Goal: Information Seeking & Learning: Learn about a topic

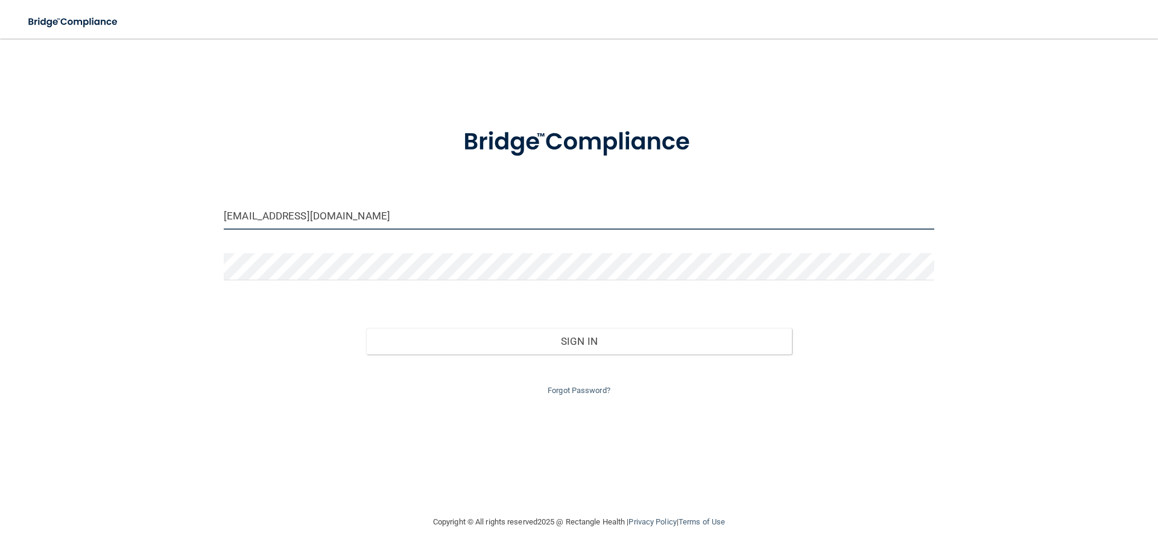
click at [427, 218] on input "[EMAIL_ADDRESS][DOMAIN_NAME]" at bounding box center [579, 216] width 711 height 27
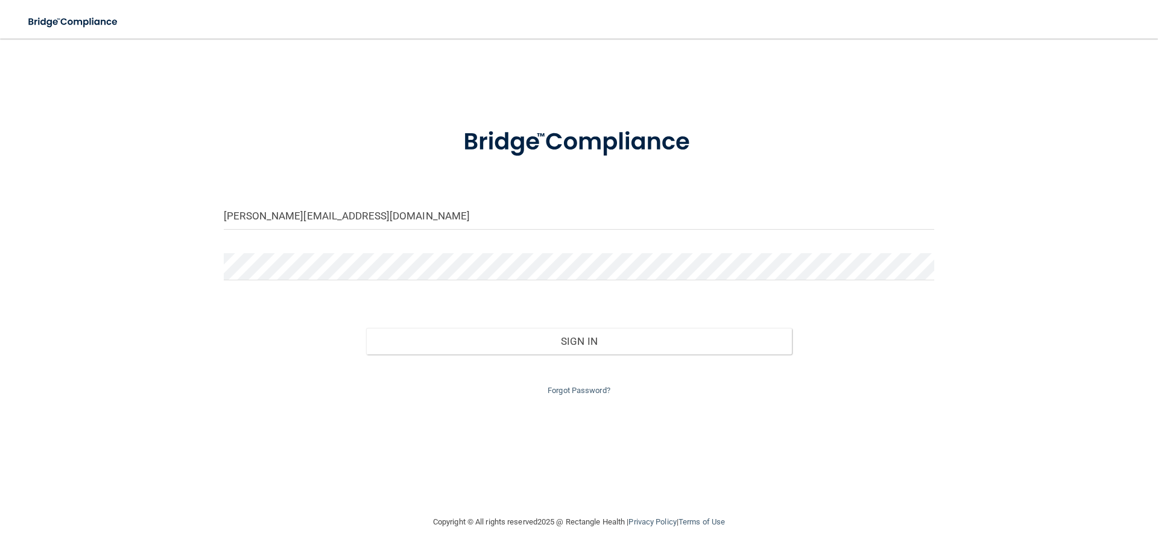
click at [249, 221] on input "[PERSON_NAME][EMAIL_ADDRESS][DOMAIN_NAME]" at bounding box center [579, 216] width 711 height 27
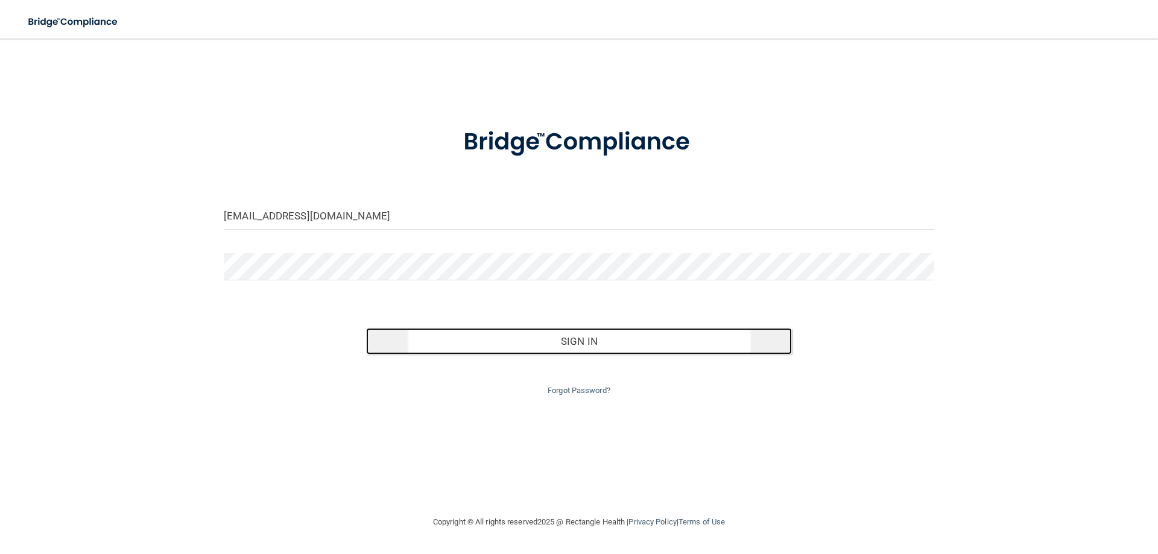
click at [527, 337] on button "Sign In" at bounding box center [579, 341] width 427 height 27
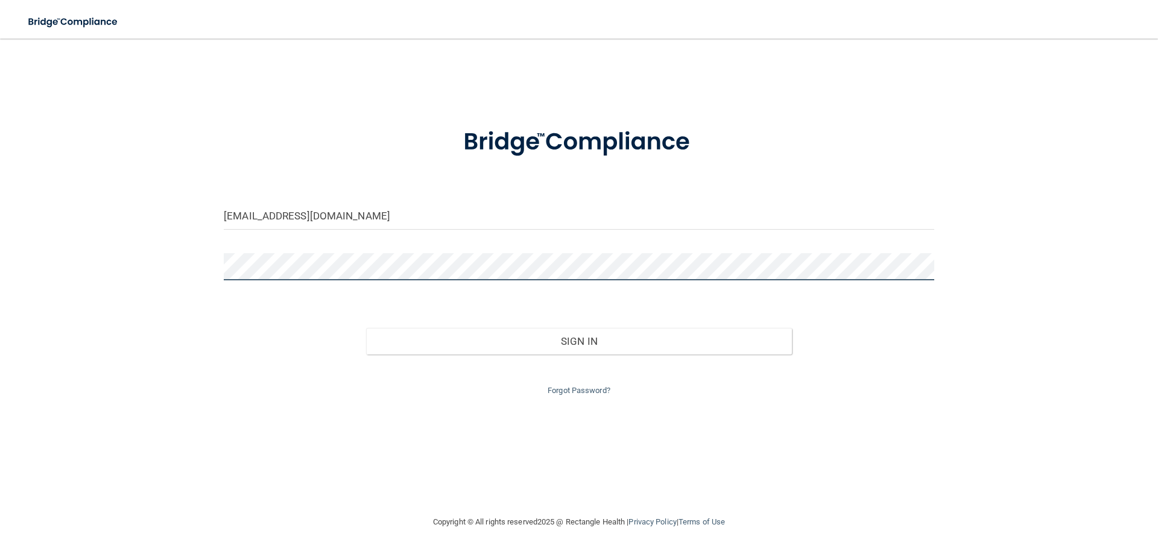
click at [366, 328] on button "Sign In" at bounding box center [579, 341] width 427 height 27
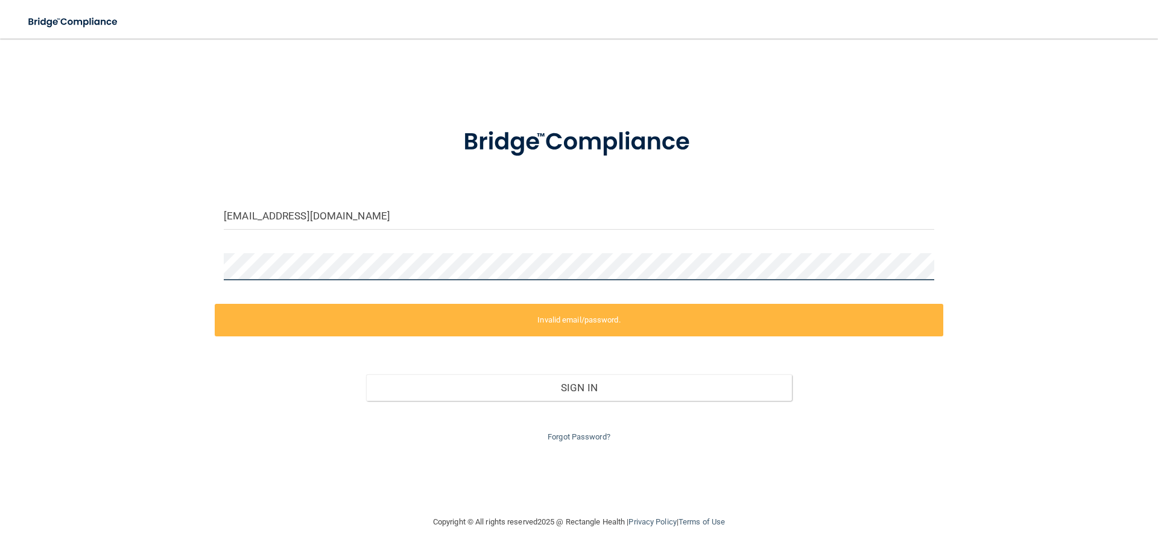
click at [366, 375] on button "Sign In" at bounding box center [579, 388] width 427 height 27
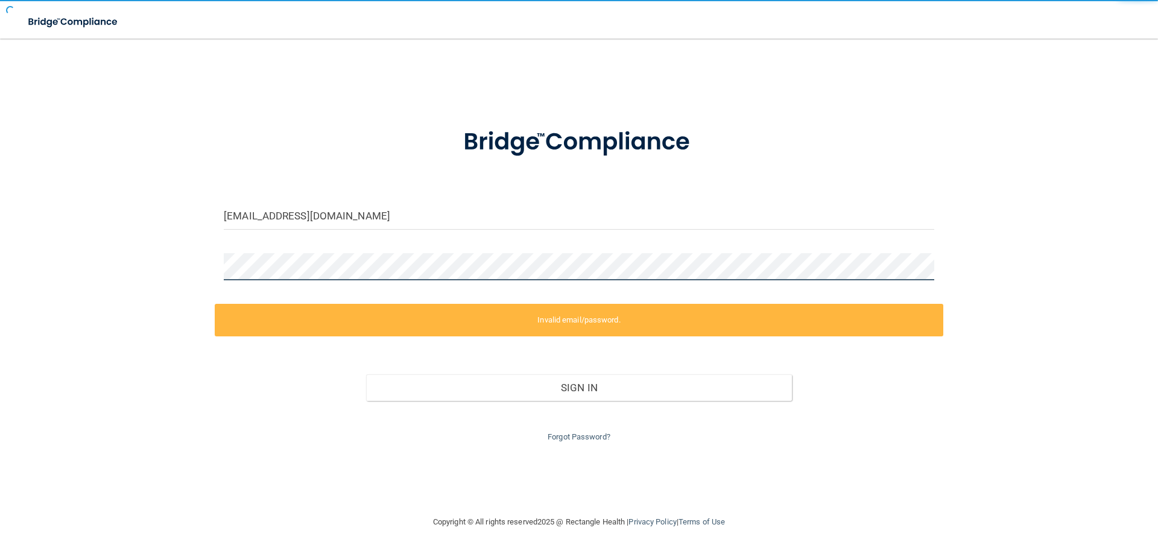
click at [366, 375] on button "Sign In" at bounding box center [579, 388] width 427 height 27
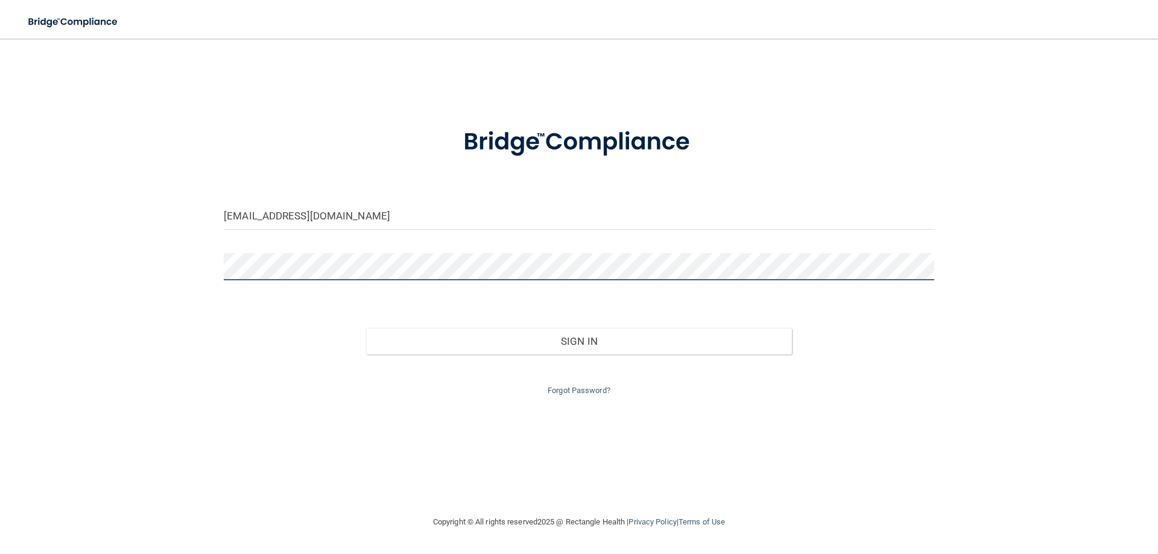
click at [366, 328] on button "Sign In" at bounding box center [579, 341] width 427 height 27
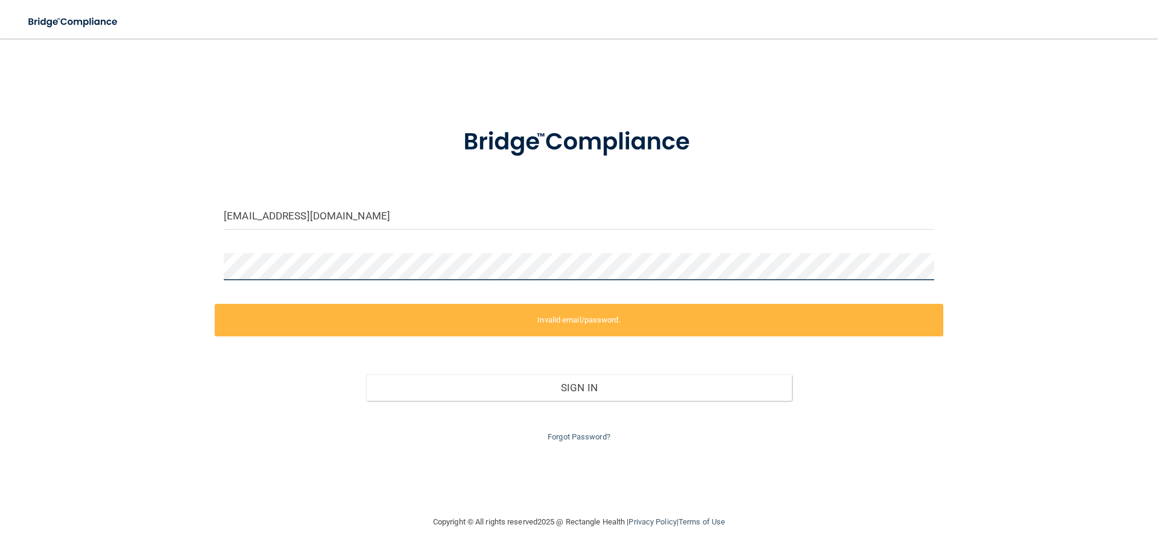
click at [366, 375] on button "Sign In" at bounding box center [579, 388] width 427 height 27
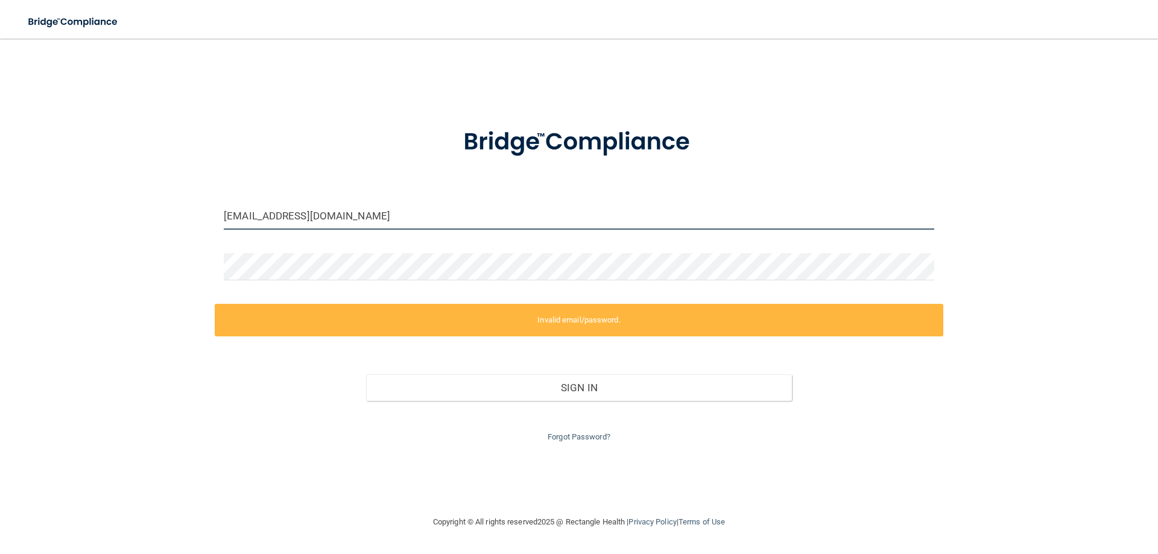
drag, startPoint x: 230, startPoint y: 216, endPoint x: 238, endPoint y: 223, distance: 10.2
click at [230, 216] on input "[EMAIL_ADDRESS][DOMAIN_NAME]" at bounding box center [579, 216] width 711 height 27
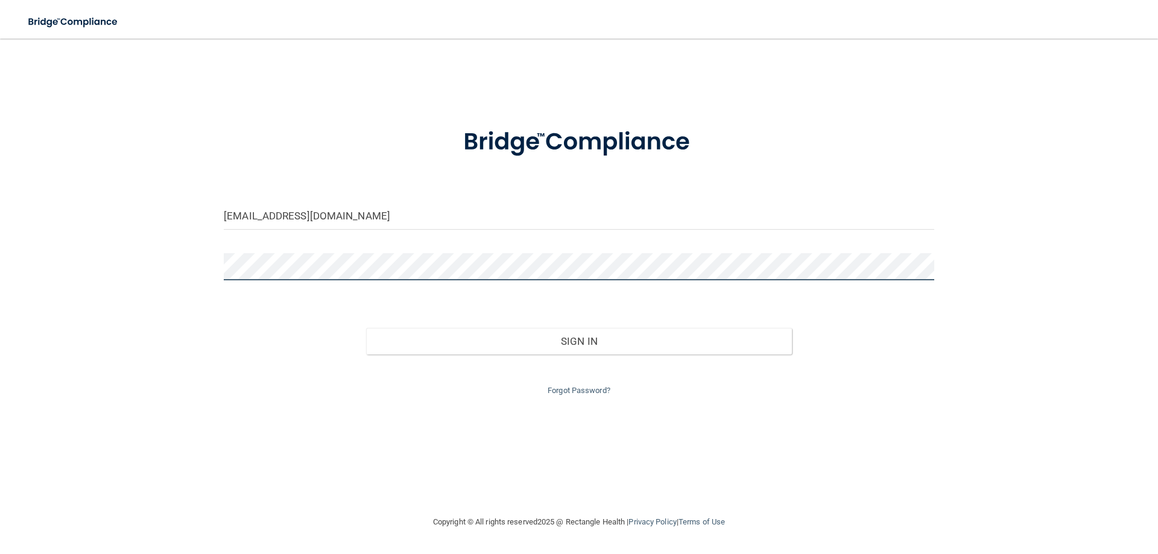
click at [366, 328] on button "Sign In" at bounding box center [579, 341] width 427 height 27
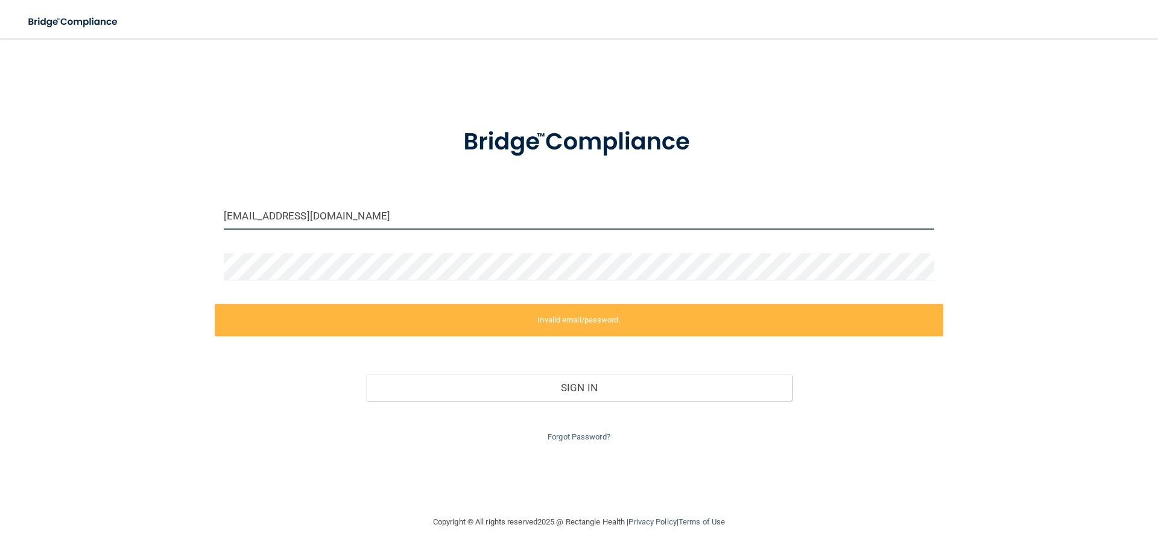
click at [397, 225] on input "[EMAIL_ADDRESS][DOMAIN_NAME]" at bounding box center [579, 216] width 711 height 27
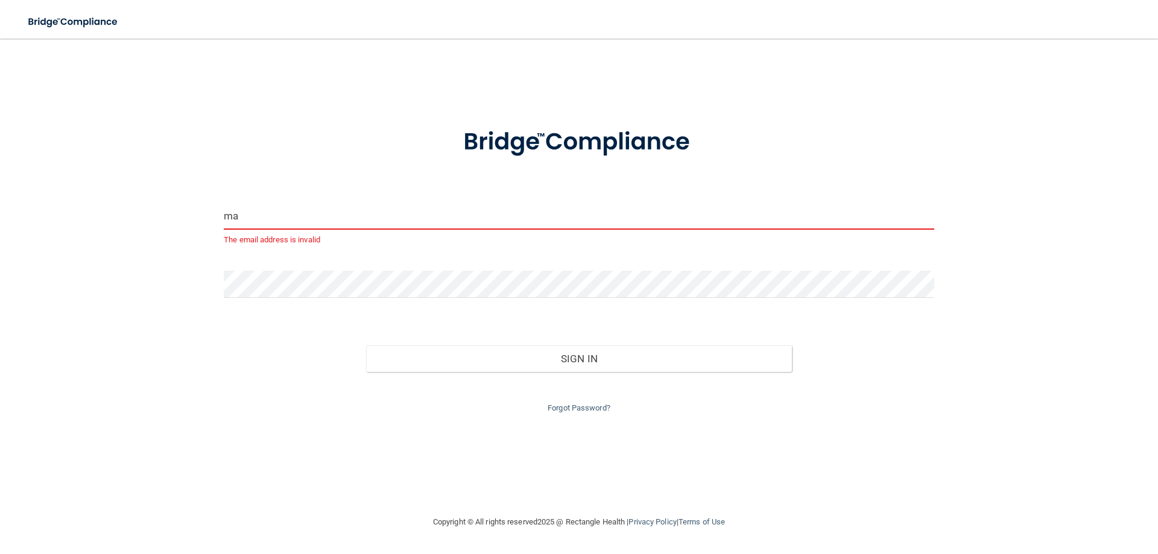
type input "m"
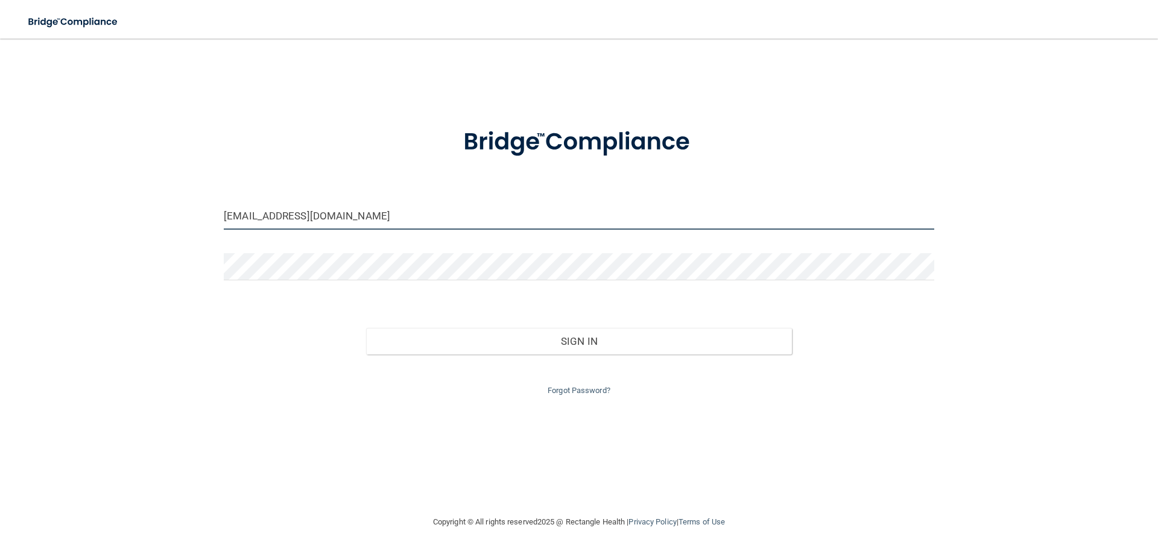
type input "[EMAIL_ADDRESS][DOMAIN_NAME]"
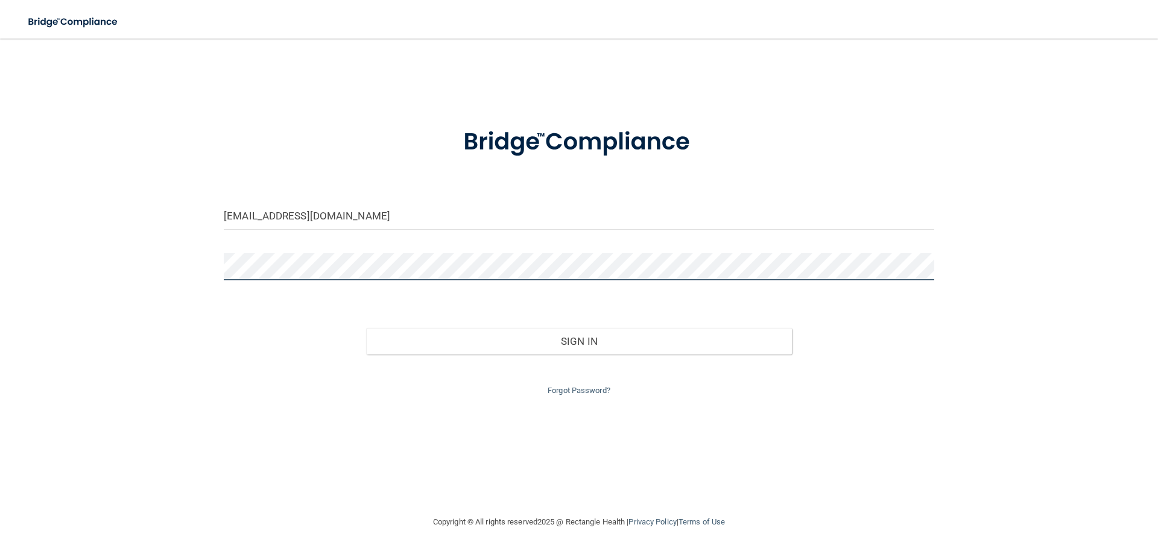
click at [366, 328] on button "Sign In" at bounding box center [579, 341] width 427 height 27
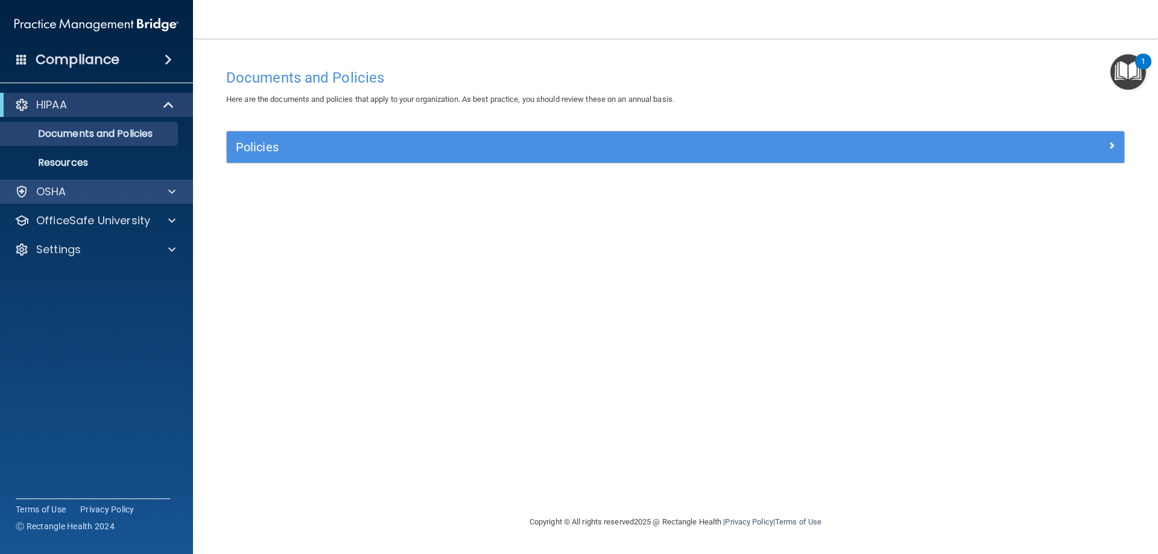
click at [169, 200] on div "OSHA" at bounding box center [97, 192] width 194 height 24
click at [168, 194] on span at bounding box center [171, 192] width 7 height 14
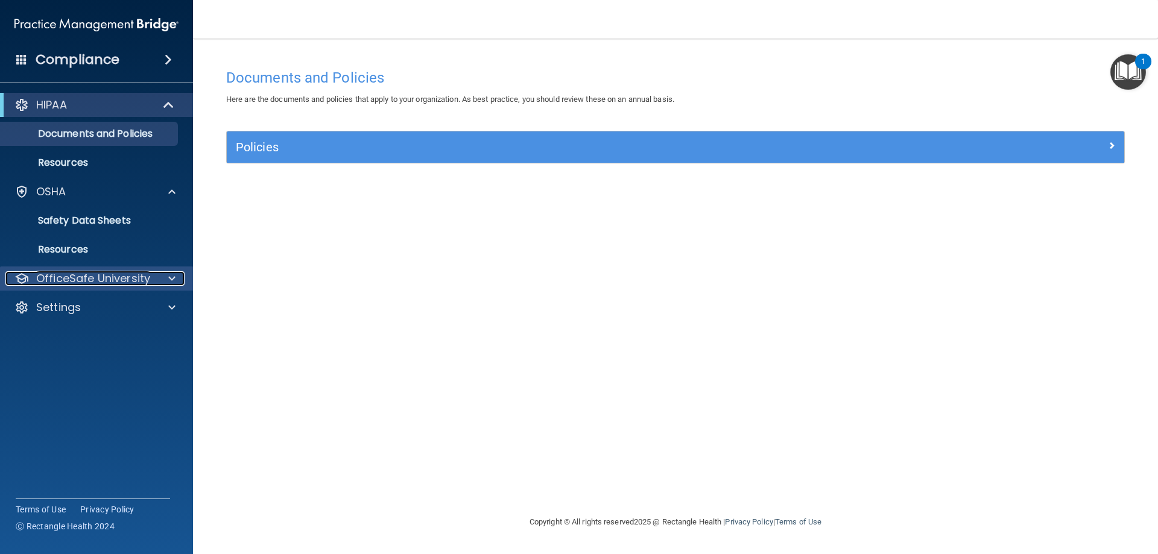
click at [142, 282] on p "OfficeSafe University" at bounding box center [93, 278] width 114 height 14
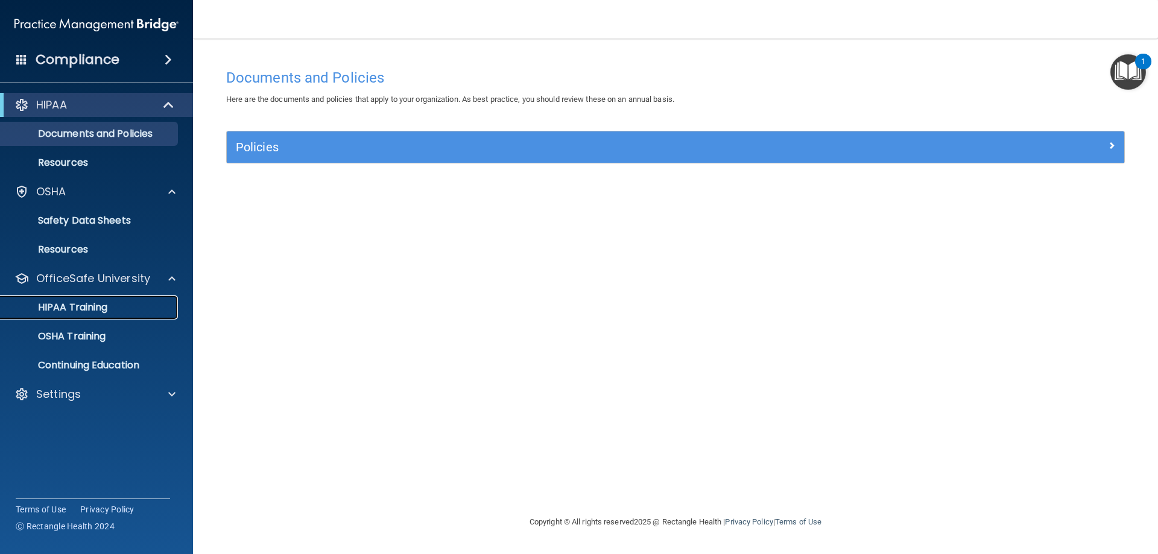
click at [115, 307] on div "HIPAA Training" at bounding box center [90, 308] width 165 height 12
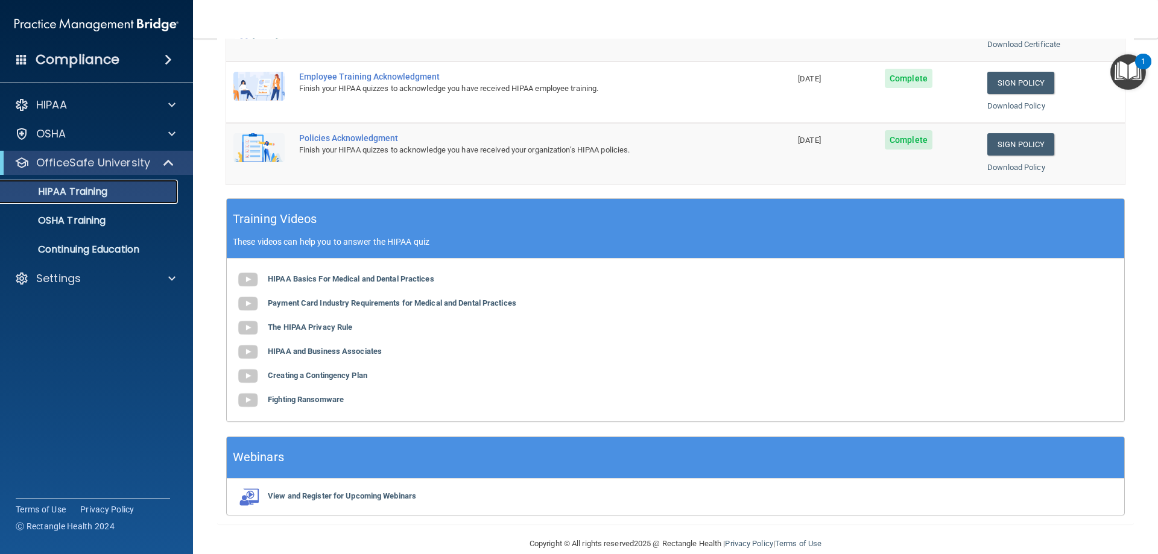
scroll to position [354, 0]
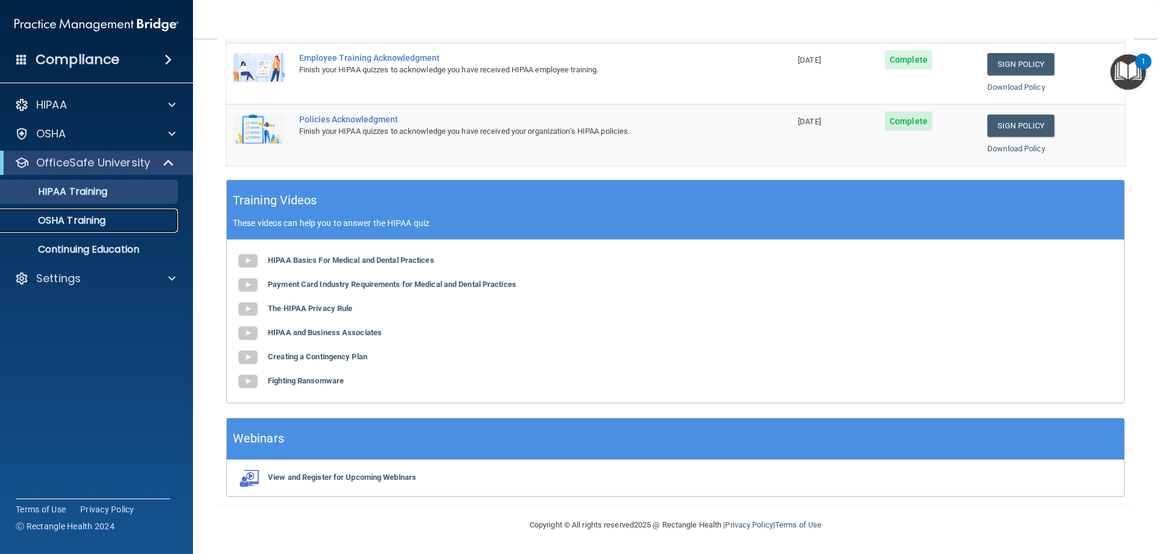
click at [116, 226] on div "OSHA Training" at bounding box center [90, 221] width 165 height 12
